Goal: Use online tool/utility: Utilize a website feature to perform a specific function

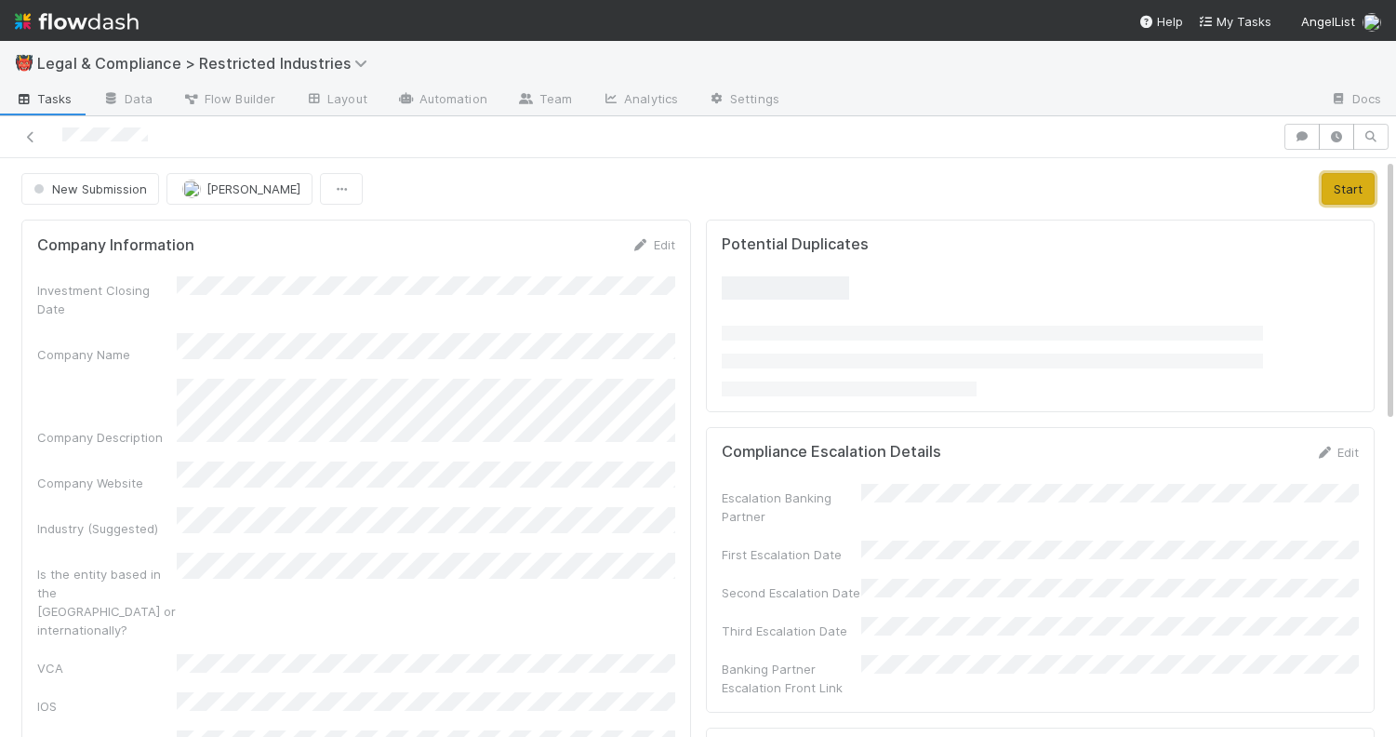
click at [1337, 180] on button "Start" at bounding box center [1348, 189] width 53 height 32
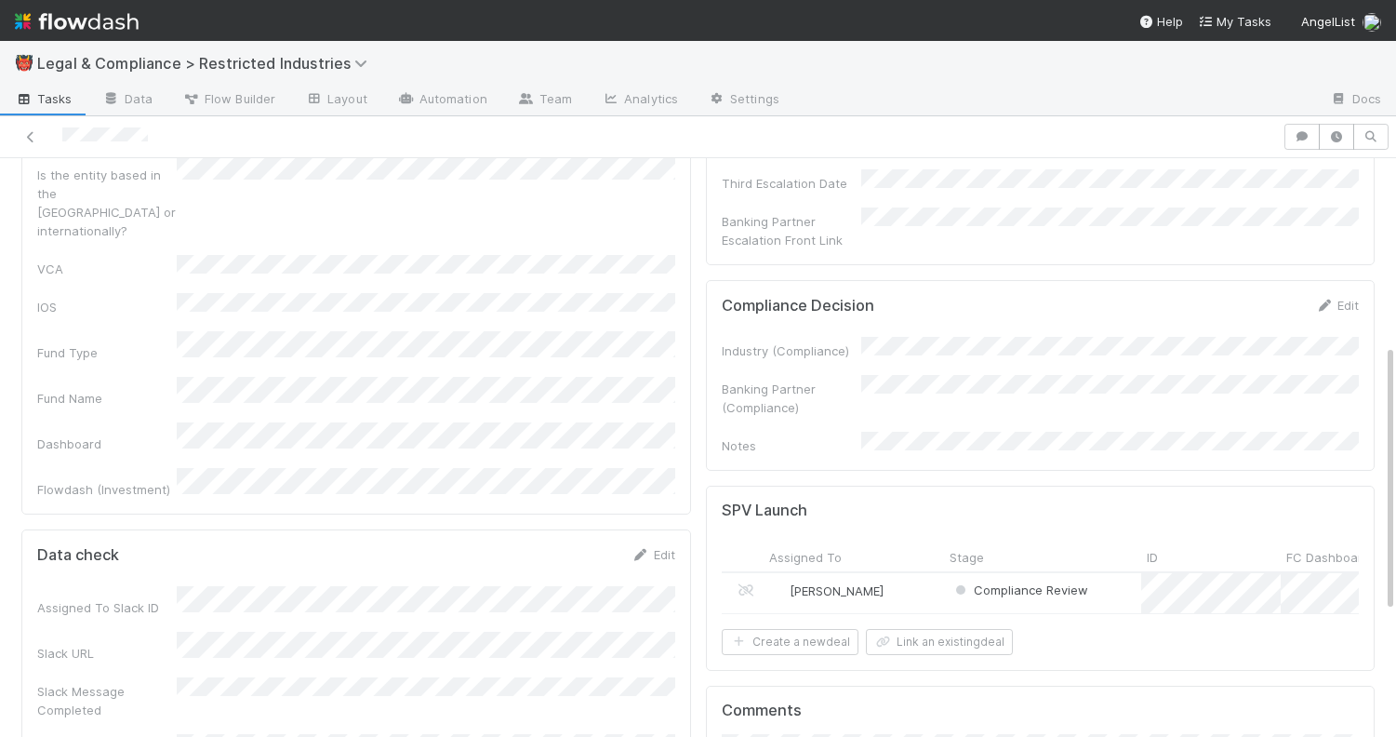
scroll to position [376, 0]
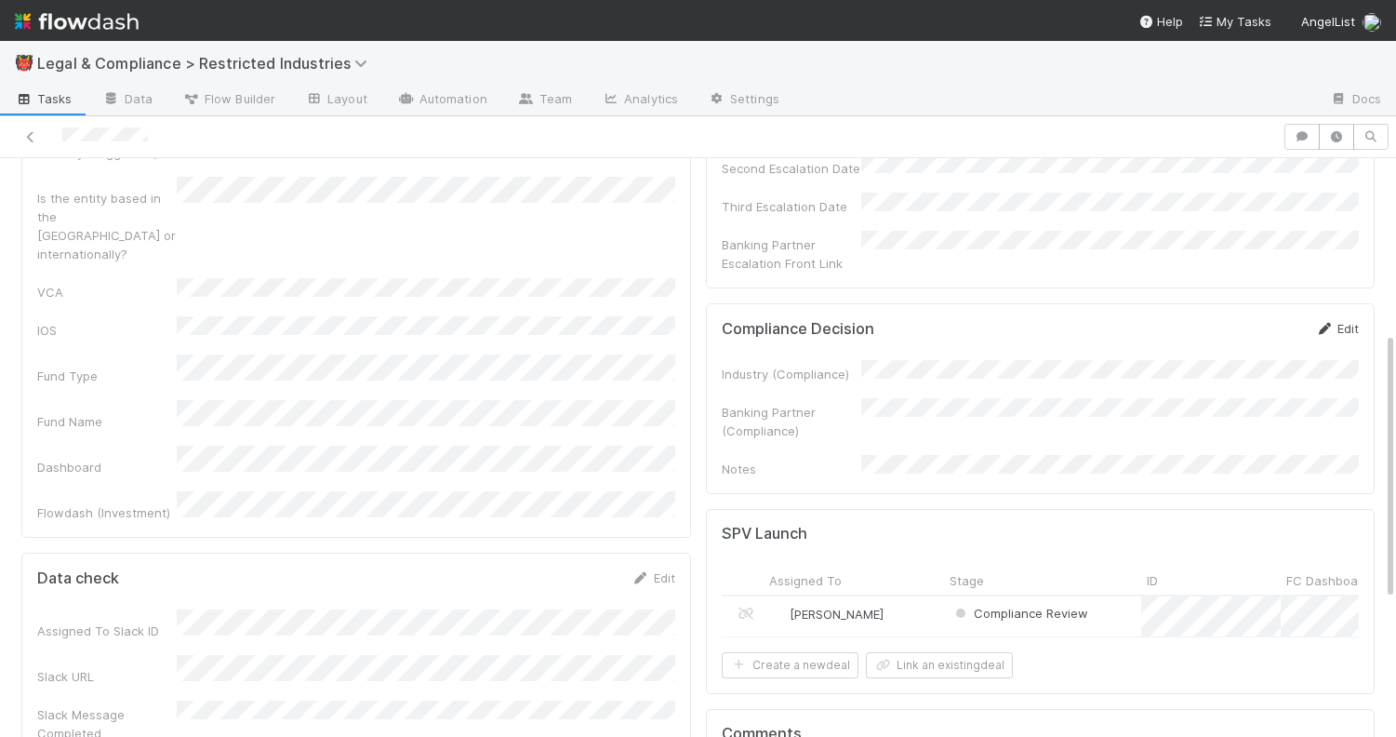
click at [1345, 321] on link "Edit" at bounding box center [1337, 328] width 44 height 15
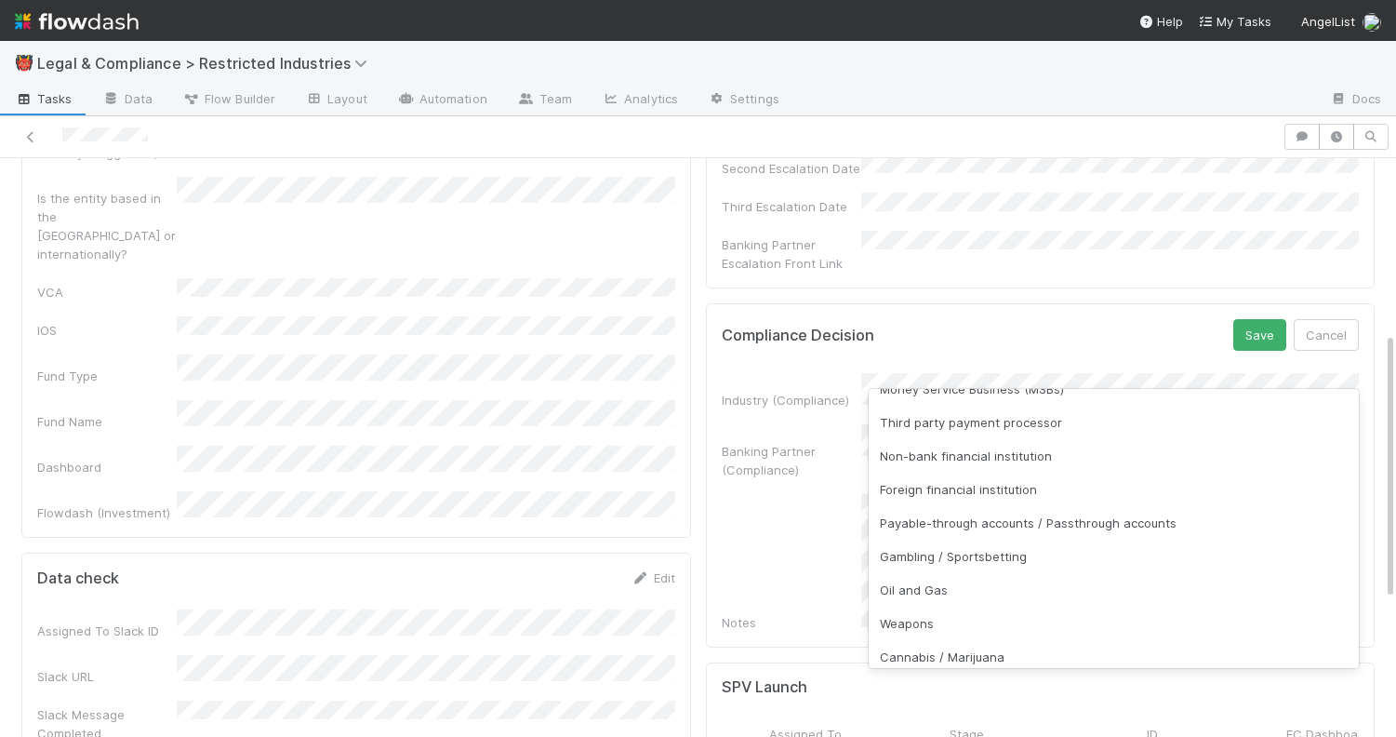
scroll to position [279, 0]
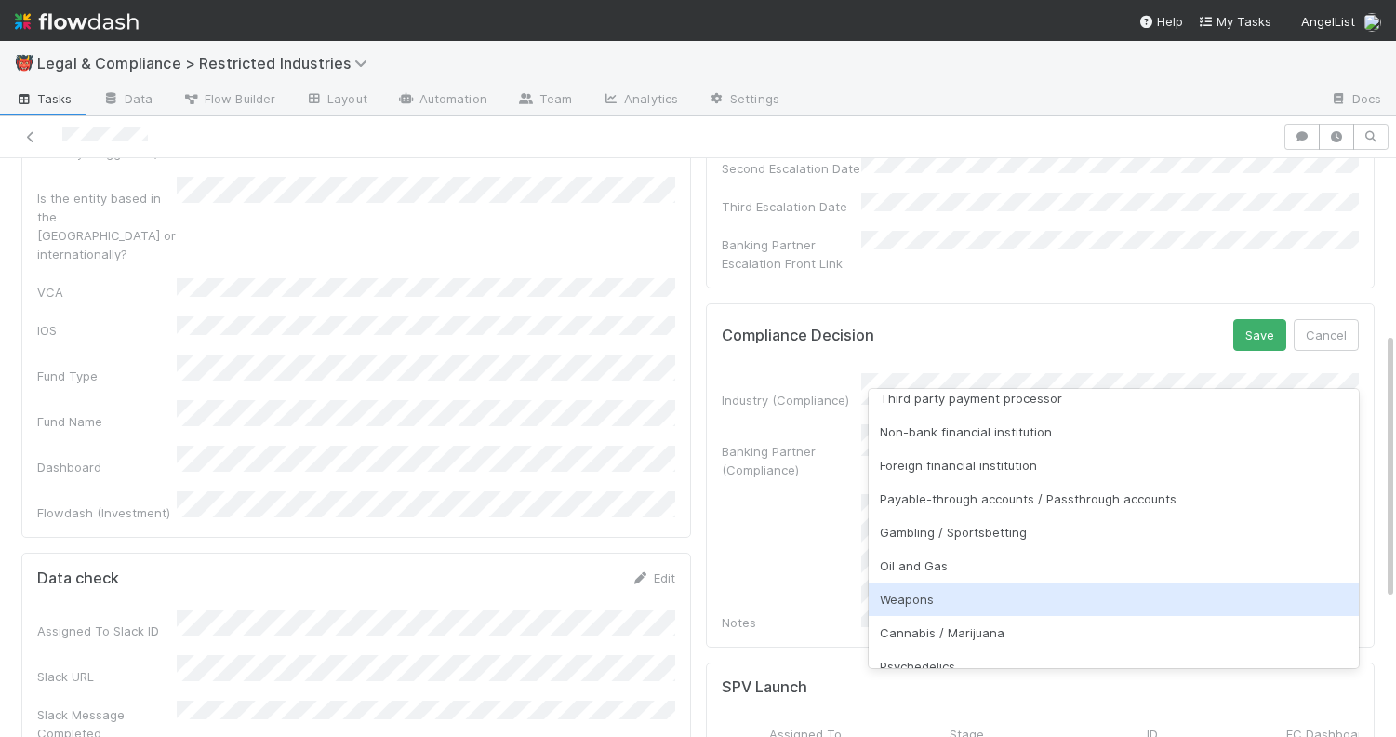
click at [1017, 605] on div "Weapons" at bounding box center [1114, 598] width 491 height 33
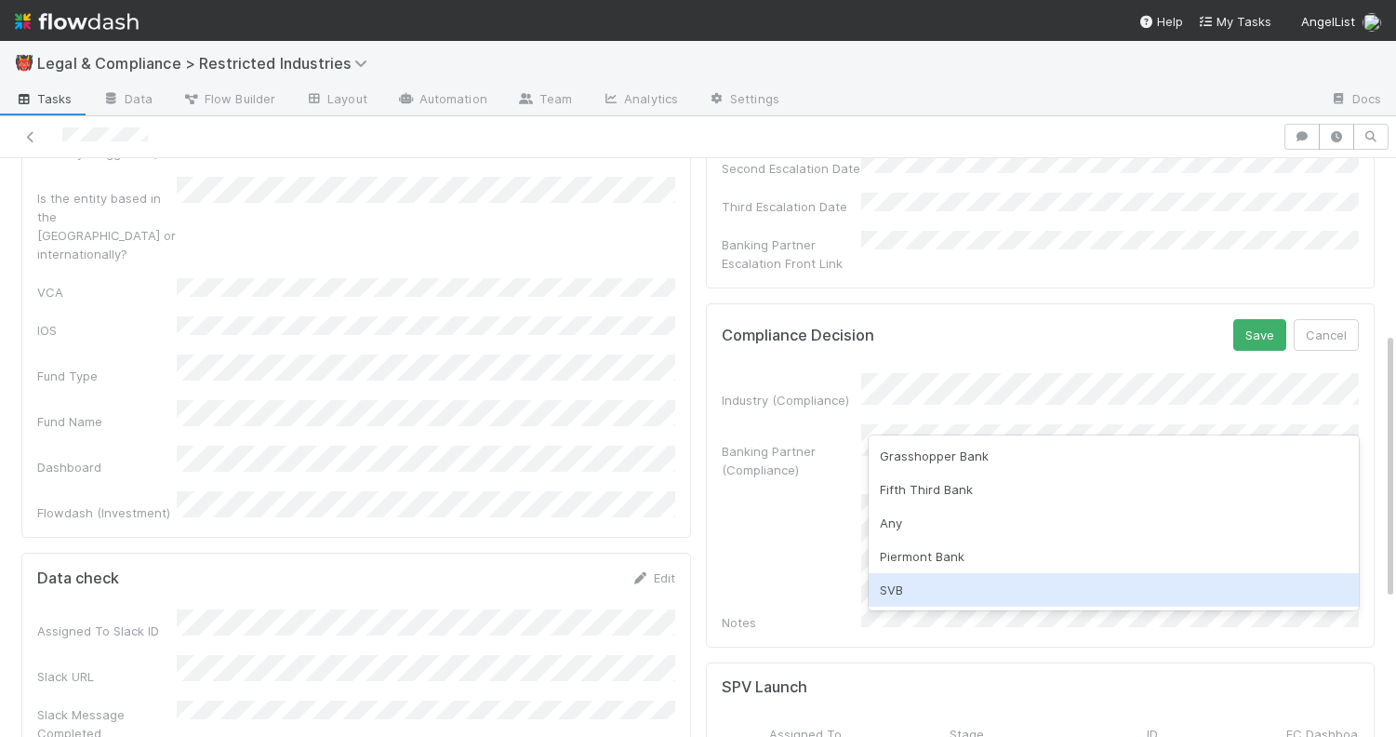
click at [968, 580] on div "SVB" at bounding box center [1114, 589] width 491 height 33
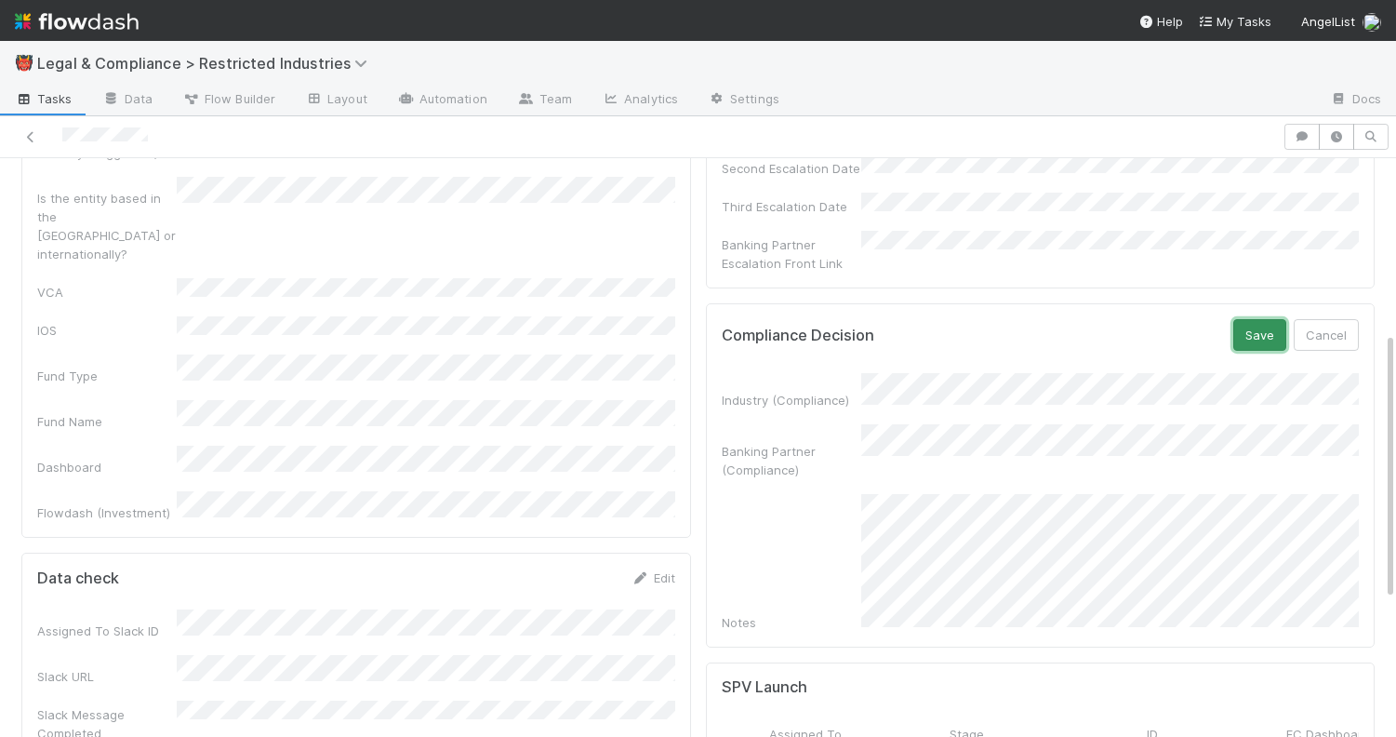
click at [1256, 319] on button "Save" at bounding box center [1259, 335] width 53 height 32
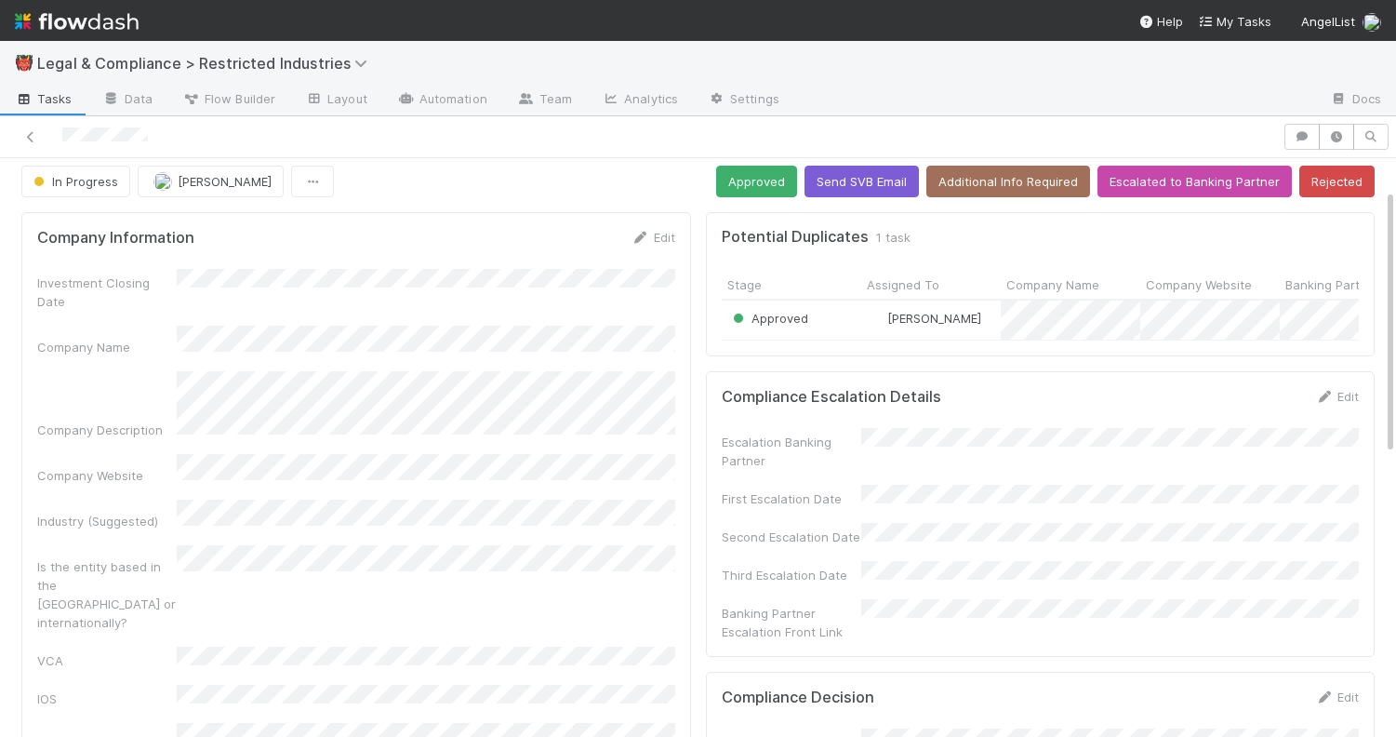
scroll to position [0, 0]
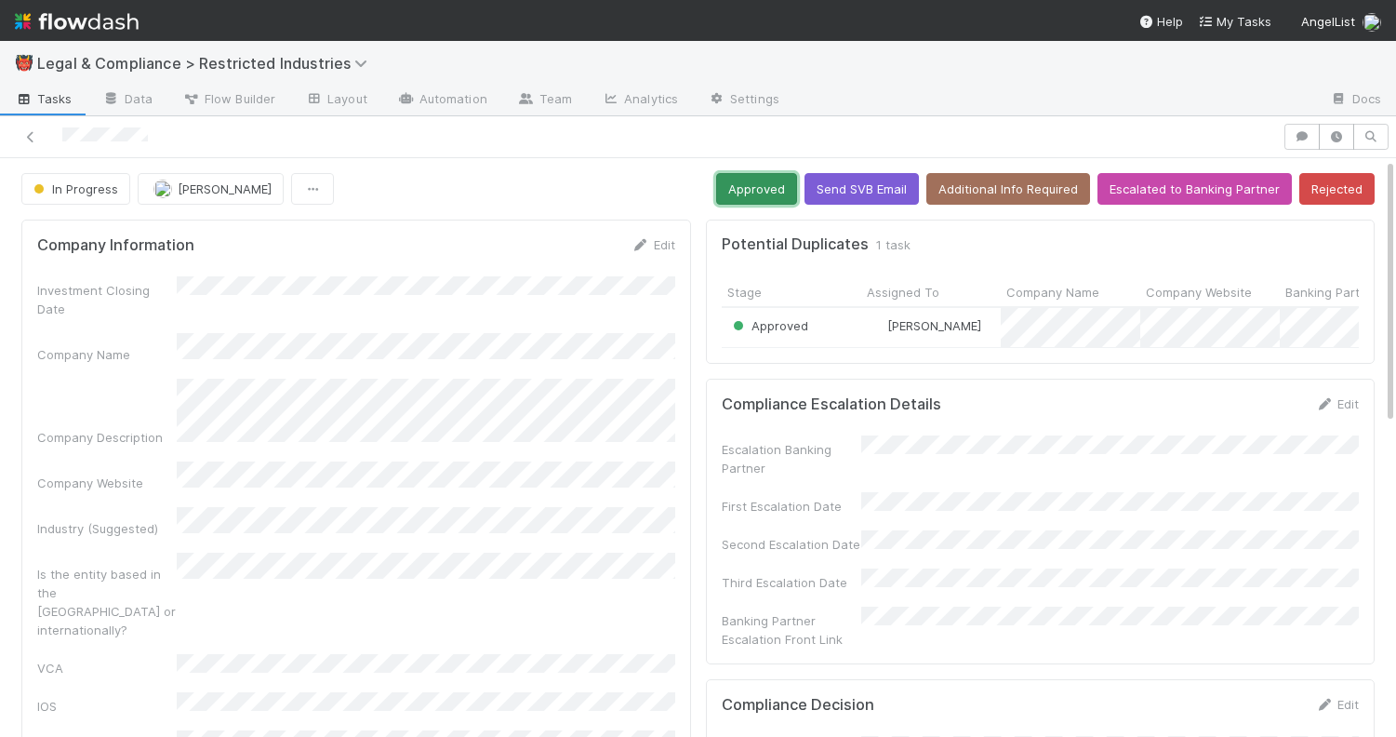
click at [765, 193] on button "Approved" at bounding box center [756, 189] width 81 height 32
